Goal: Information Seeking & Learning: Learn about a topic

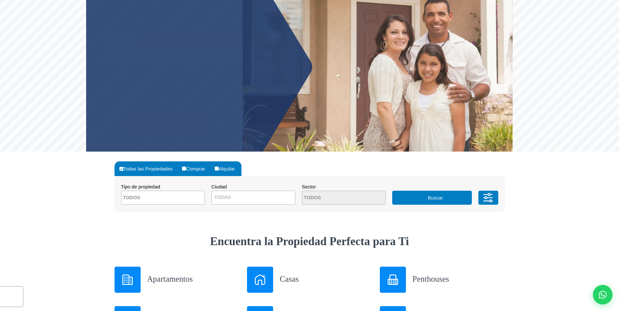
scroll to position [131, 0]
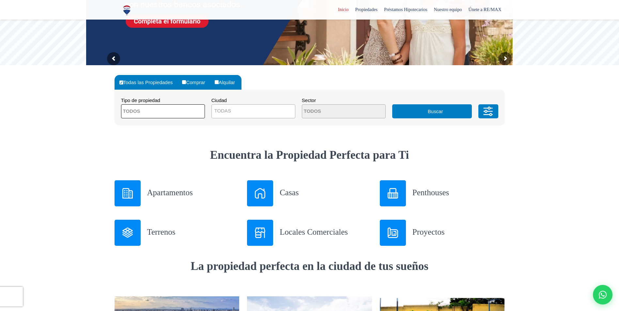
click at [189, 112] on span at bounding box center [163, 111] width 84 height 14
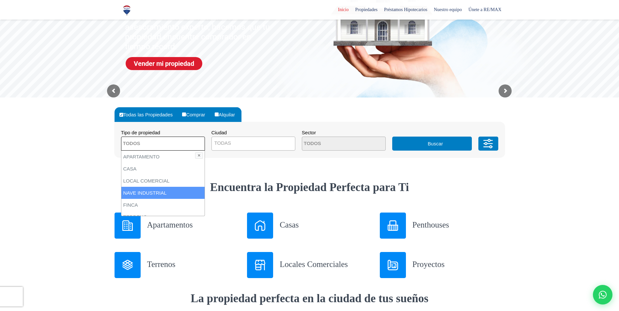
scroll to position [98, 0]
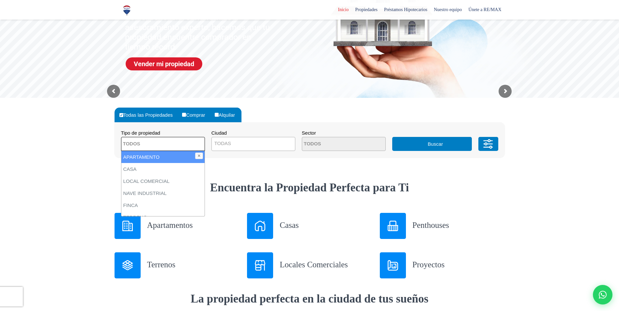
click at [157, 156] on li "APARTAMENTO" at bounding box center [162, 157] width 83 height 12
select select "apartment"
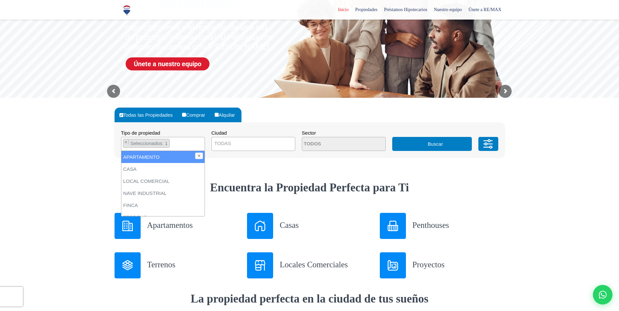
click at [230, 142] on span "TODAS" at bounding box center [222, 144] width 17 height 6
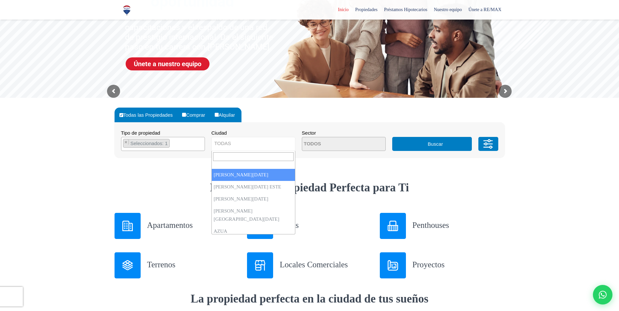
select select "1"
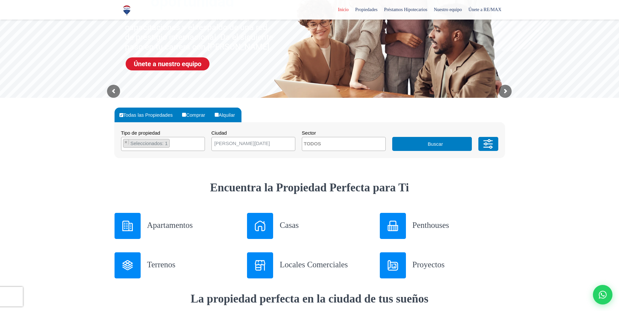
click at [367, 146] on span at bounding box center [344, 144] width 84 height 14
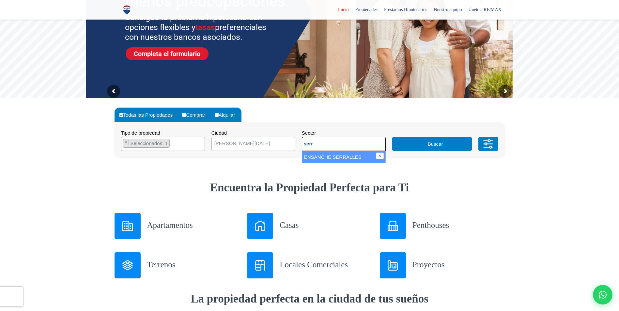
type textarea "serr"
click at [330, 159] on li "ENSANCHE SERRALLES" at bounding box center [343, 157] width 83 height 12
select select "157"
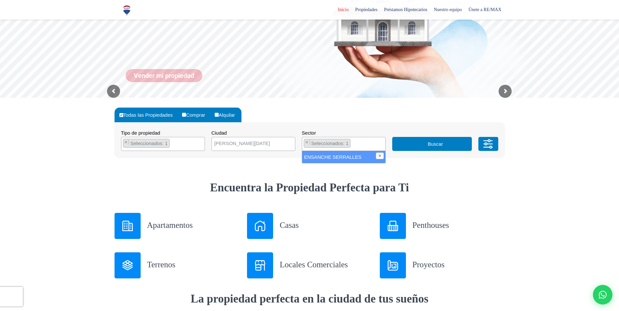
click at [442, 144] on button "Buscar" at bounding box center [432, 144] width 80 height 14
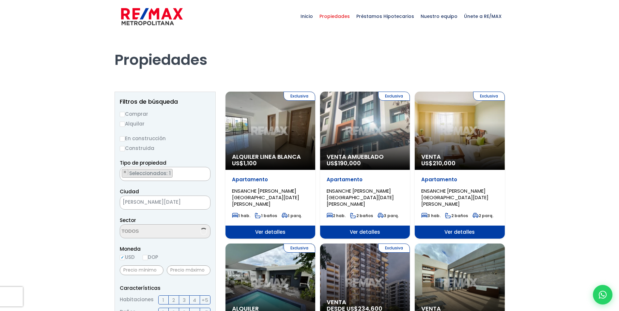
scroll to position [608, 0]
select select "157"
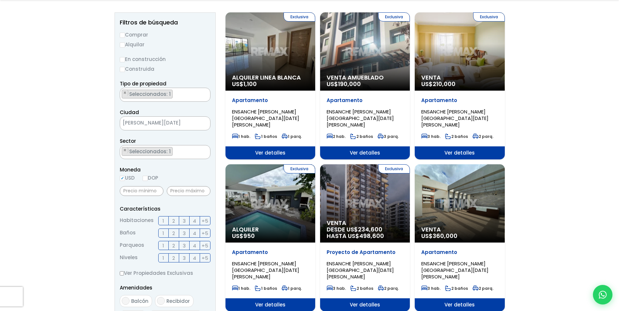
scroll to position [98, 0]
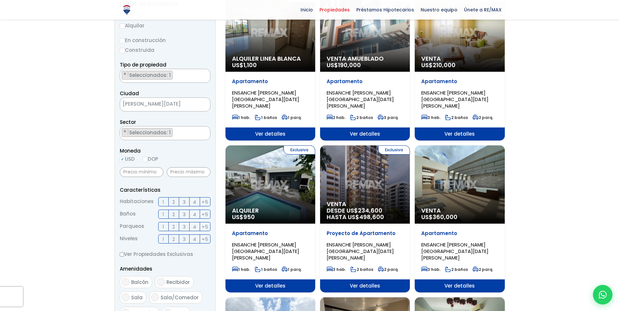
click at [184, 206] on span "3" at bounding box center [184, 202] width 3 height 8
click at [0, 0] on input "3" at bounding box center [0, 0] width 0 height 0
click at [174, 214] on span "2" at bounding box center [173, 215] width 3 height 8
click at [0, 0] on input "2" at bounding box center [0, 0] width 0 height 0
click at [175, 227] on label "2" at bounding box center [174, 226] width 10 height 9
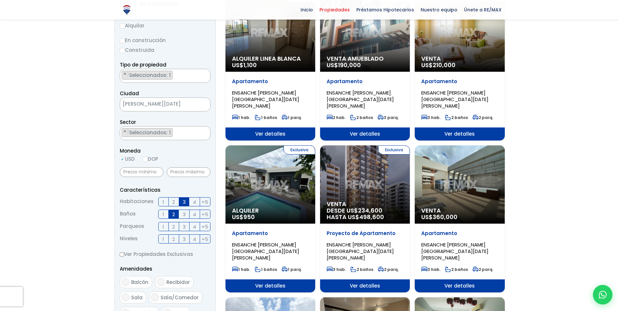
click at [0, 0] on input "2" at bounding box center [0, 0] width 0 height 0
click at [173, 241] on span "2" at bounding box center [173, 239] width 3 height 8
click at [0, 0] on input "2" at bounding box center [0, 0] width 0 height 0
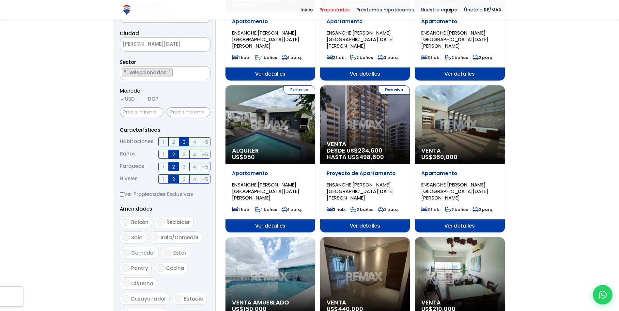
scroll to position [196, 0]
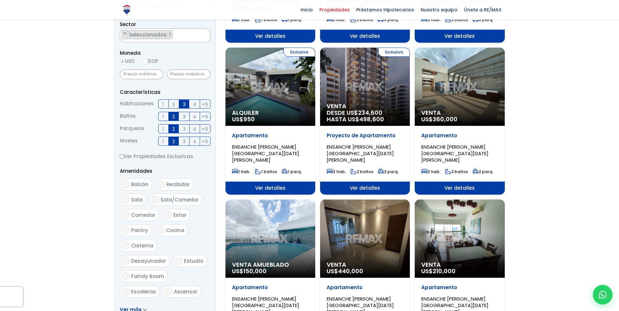
click at [125, 184] on input "Balcón" at bounding box center [126, 184] width 8 height 8
checkbox input "true"
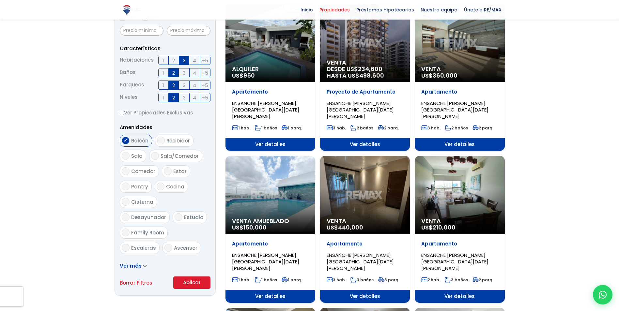
scroll to position [326, 0]
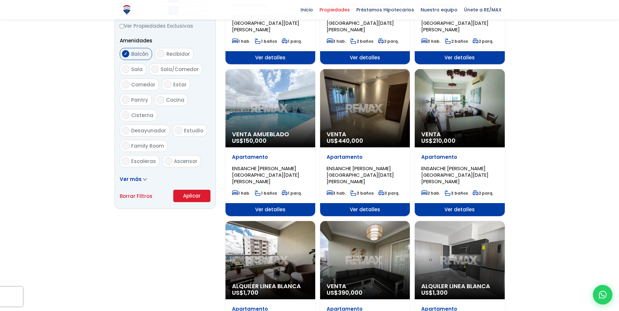
click at [193, 196] on button "Aplicar" at bounding box center [191, 196] width 37 height 12
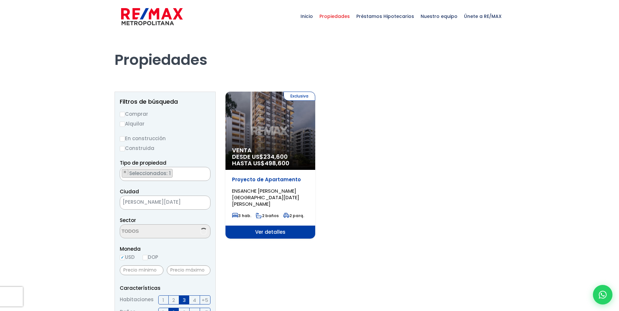
scroll to position [608, 0]
select select "157"
click at [287, 139] on div "Exclusiva Venta DESDE US$ 234,600 HASTA US$ 498,600" at bounding box center [271, 131] width 90 height 78
click at [279, 226] on span "Ver detalles" at bounding box center [271, 232] width 90 height 13
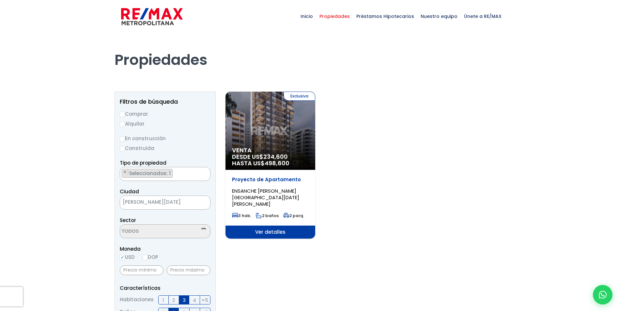
select select "157"
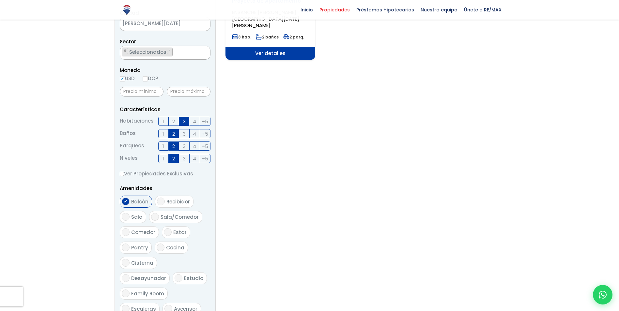
scroll to position [196, 0]
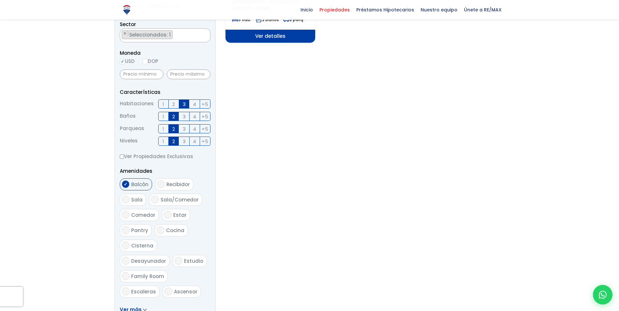
click at [132, 185] on span "Balcón" at bounding box center [139, 184] width 17 height 7
click at [130, 185] on input "Balcón" at bounding box center [126, 184] width 8 height 8
checkbox input "false"
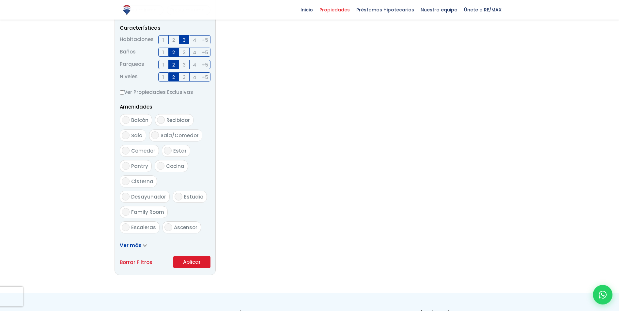
scroll to position [326, 0]
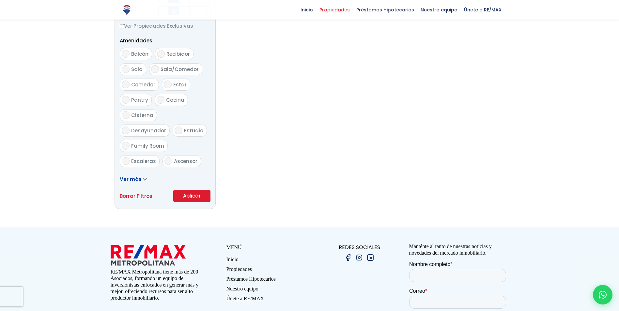
click at [192, 195] on button "Aplicar" at bounding box center [191, 196] width 37 height 12
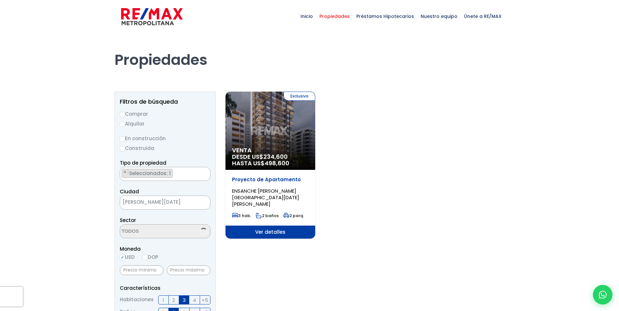
scroll to position [608, 0]
select select "157"
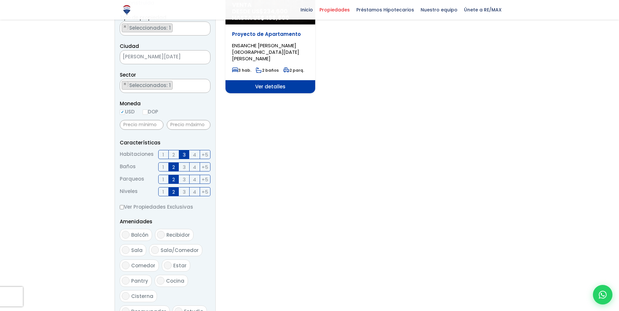
scroll to position [163, 0]
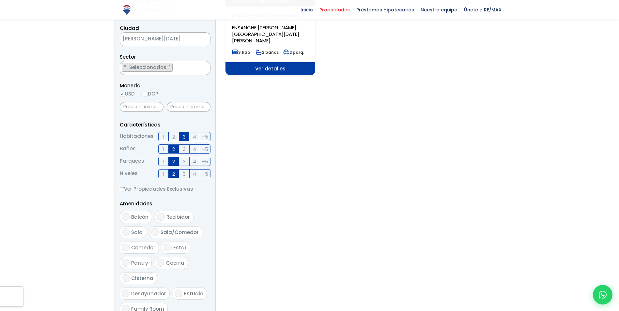
click at [185, 173] on span "3" at bounding box center [184, 174] width 3 height 8
click at [0, 0] on input "3" at bounding box center [0, 0] width 0 height 0
click at [162, 172] on label "1" at bounding box center [163, 173] width 10 height 9
click at [0, 0] on input "1" at bounding box center [0, 0] width 0 height 0
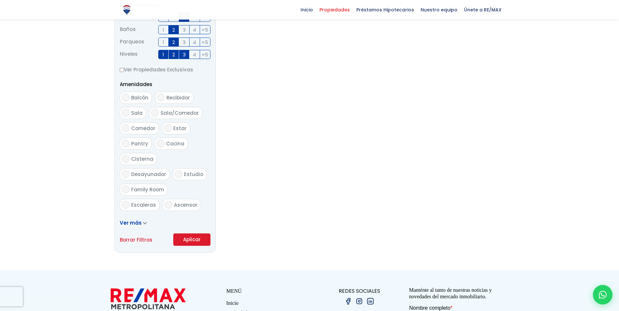
scroll to position [294, 0]
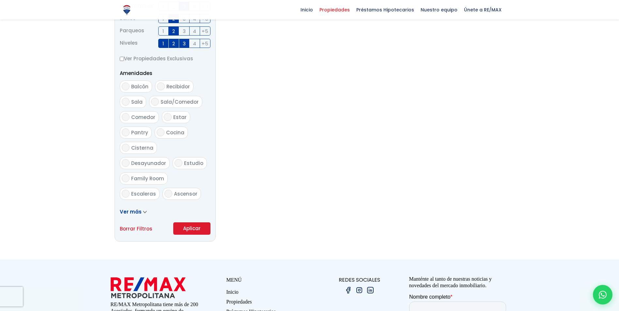
click at [194, 227] on button "Aplicar" at bounding box center [191, 229] width 37 height 12
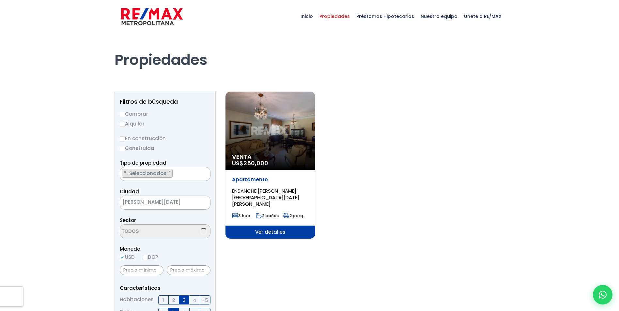
select select "157"
click at [267, 143] on div "Venta US$ 250,000" at bounding box center [271, 131] width 90 height 78
click at [277, 229] on span "Ver detalles" at bounding box center [271, 232] width 90 height 13
click at [268, 226] on span "Ver detalles" at bounding box center [271, 232] width 90 height 13
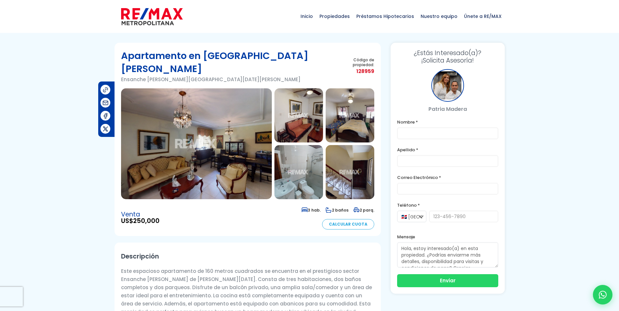
click at [198, 142] on img at bounding box center [196, 143] width 151 height 111
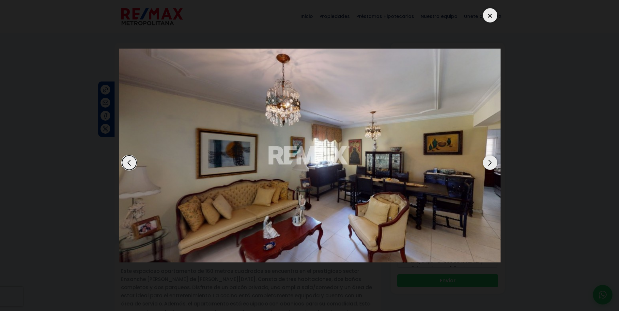
click at [492, 163] on div "Next slide" at bounding box center [490, 163] width 14 height 14
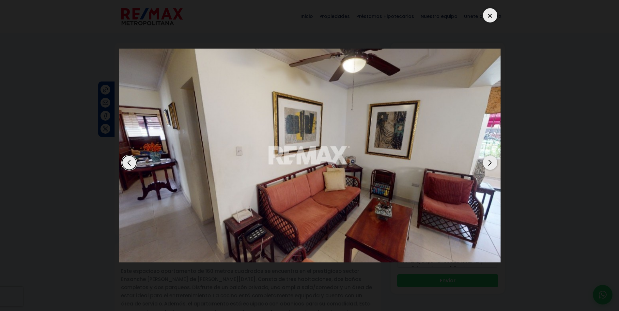
click at [492, 163] on div "Next slide" at bounding box center [490, 163] width 14 height 14
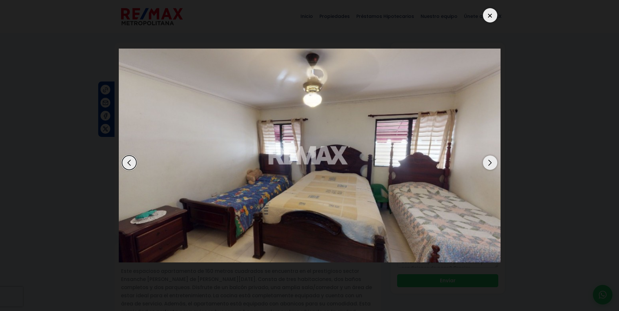
click at [492, 163] on div "Next slide" at bounding box center [490, 163] width 14 height 14
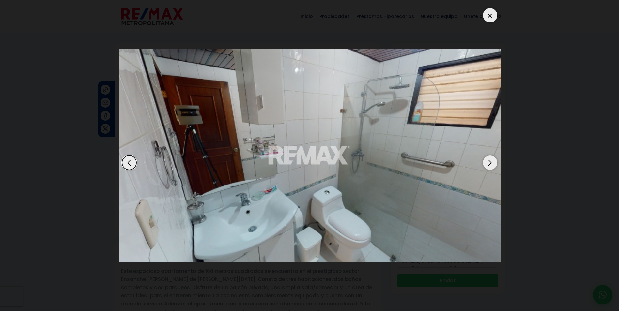
click at [492, 163] on div "Next slide" at bounding box center [490, 163] width 14 height 14
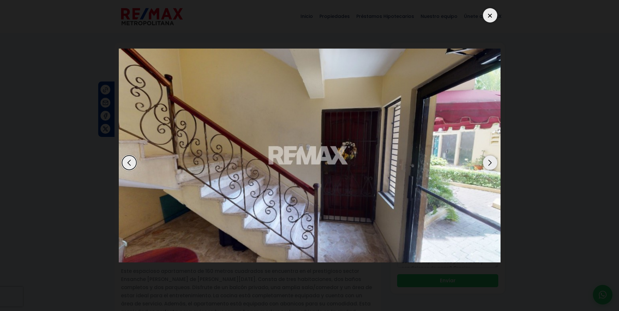
click at [492, 163] on div "Next slide" at bounding box center [490, 163] width 14 height 14
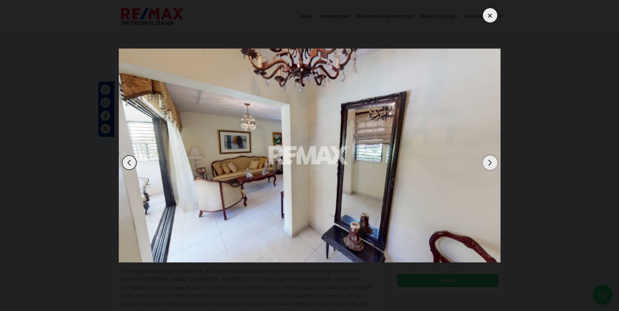
click at [492, 163] on div "Next slide" at bounding box center [490, 163] width 14 height 14
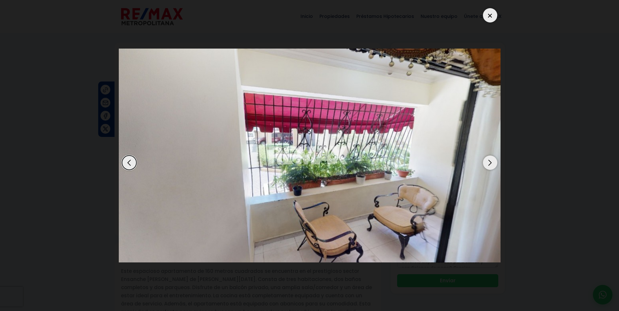
click at [492, 163] on div "Next slide" at bounding box center [490, 163] width 14 height 14
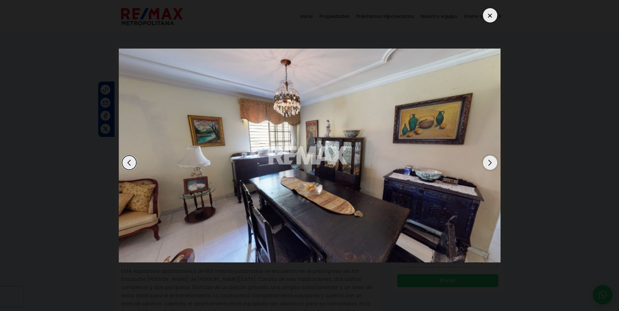
click at [492, 163] on div "Next slide" at bounding box center [490, 163] width 14 height 14
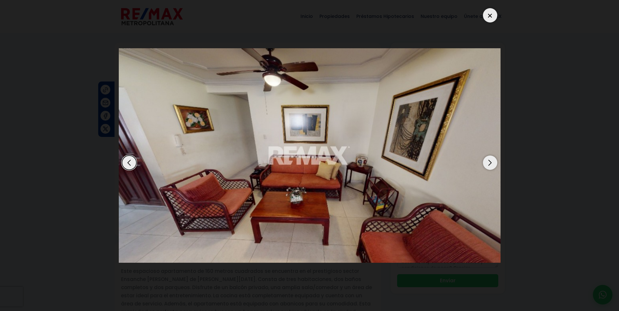
click at [492, 163] on div "Next slide" at bounding box center [490, 163] width 14 height 14
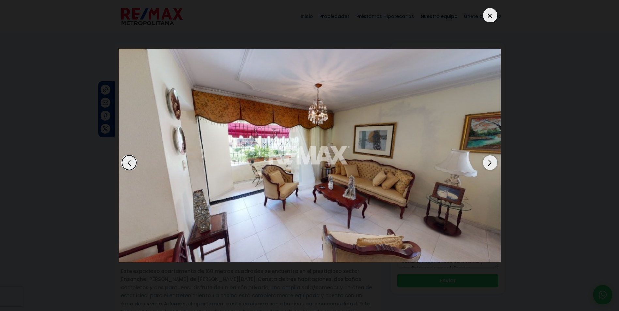
click at [492, 163] on div "Next slide" at bounding box center [490, 163] width 14 height 14
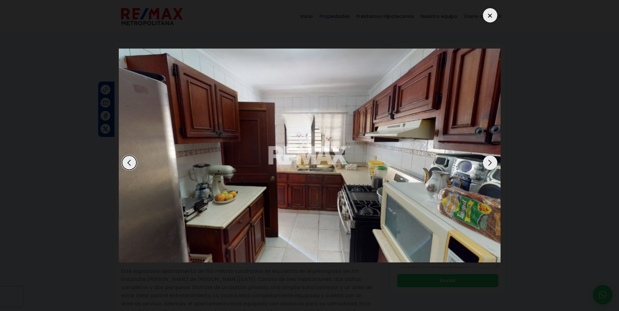
click at [492, 163] on div "Next slide" at bounding box center [490, 163] width 14 height 14
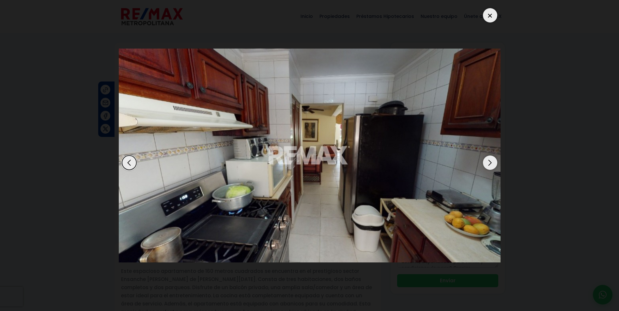
click at [492, 163] on div "Next slide" at bounding box center [490, 163] width 14 height 14
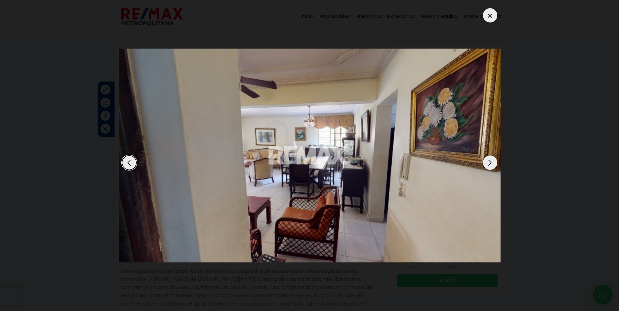
click at [491, 163] on div "Next slide" at bounding box center [490, 163] width 14 height 14
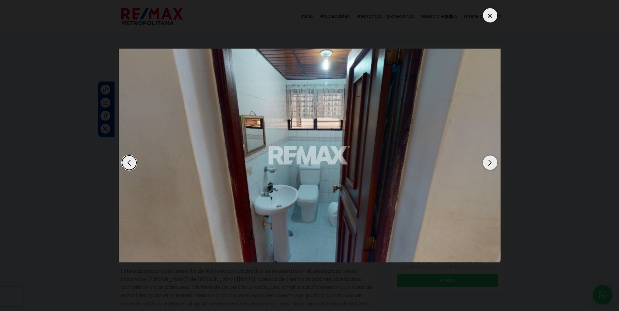
click at [491, 163] on div "Next slide" at bounding box center [490, 163] width 14 height 14
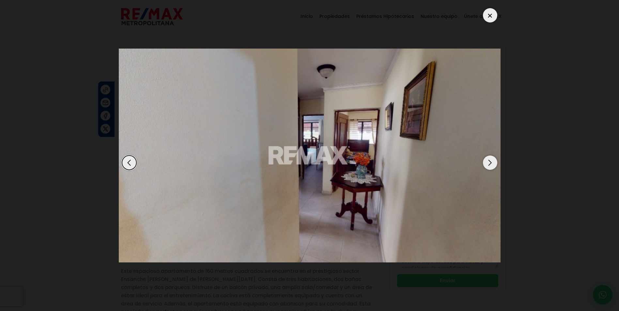
click at [491, 163] on div "Next slide" at bounding box center [490, 163] width 14 height 14
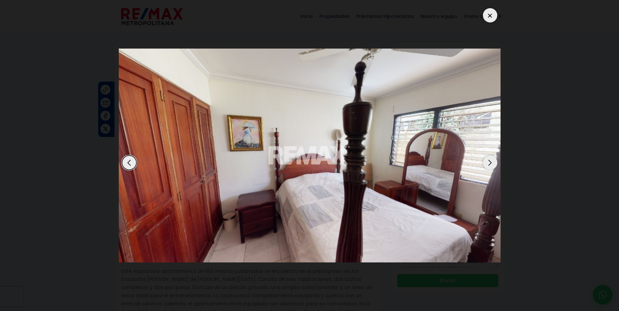
click at [491, 163] on div "Next slide" at bounding box center [490, 163] width 14 height 14
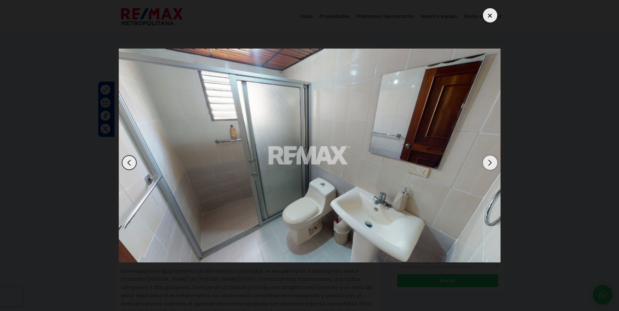
click at [491, 163] on div "Next slide" at bounding box center [490, 163] width 14 height 14
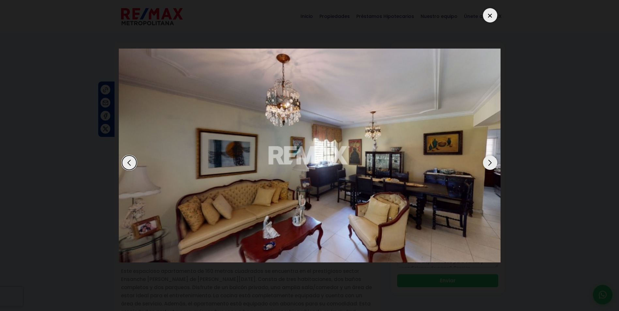
click at [491, 163] on div "Next slide" at bounding box center [490, 163] width 14 height 14
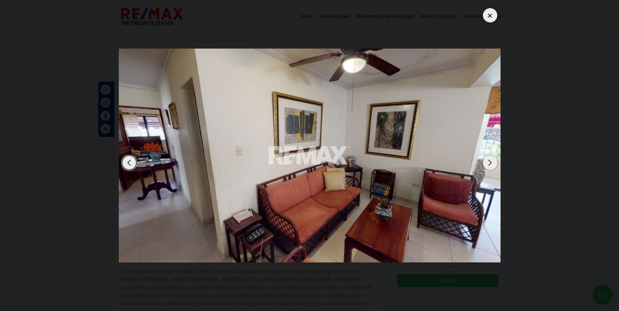
click at [491, 163] on div "Next slide" at bounding box center [490, 163] width 14 height 14
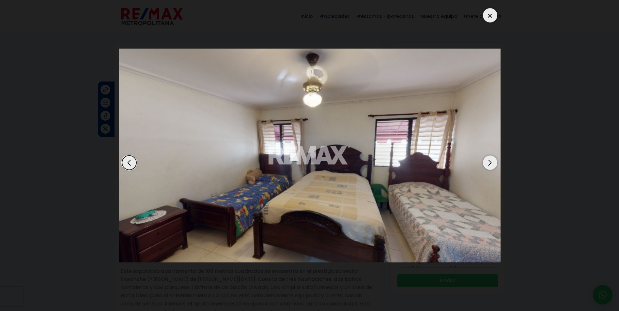
click at [491, 163] on div "Next slide" at bounding box center [490, 163] width 14 height 14
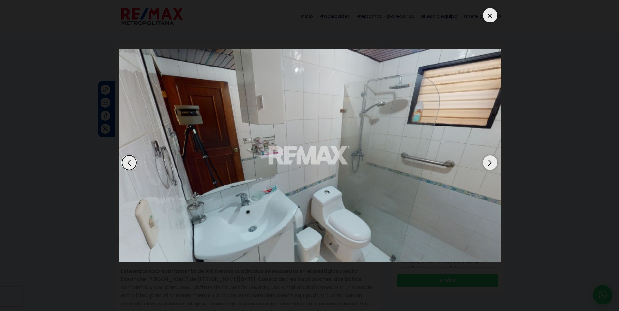
click at [491, 163] on div "Next slide" at bounding box center [490, 163] width 14 height 14
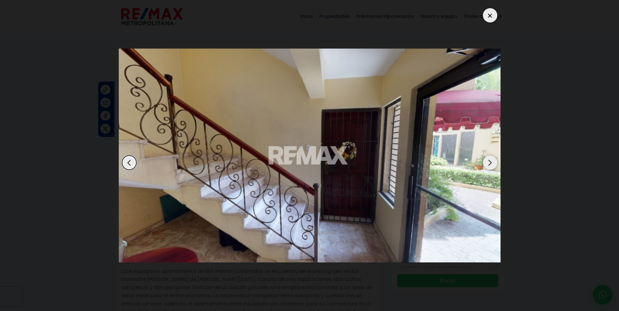
click at [490, 15] on div at bounding box center [490, 15] width 14 height 14
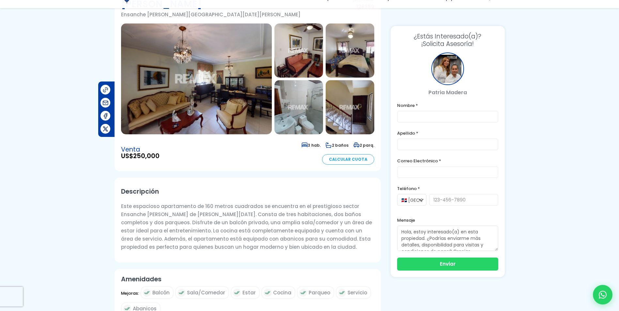
scroll to position [65, 0]
